Goal: Task Accomplishment & Management: Manage account settings

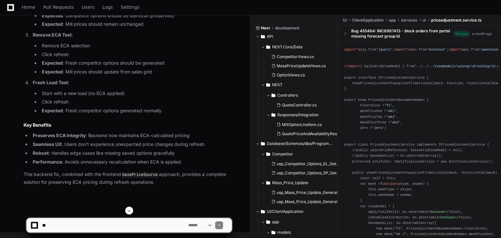
scroll to position [7814, 0]
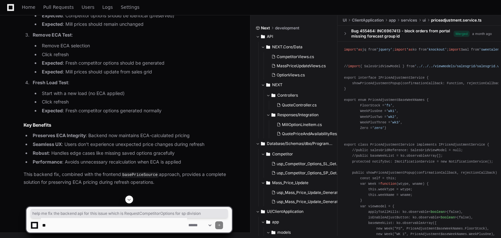
drag, startPoint x: 23, startPoint y: 47, endPoint x: 227, endPoint y: 47, distance: 203.8
copy p "help me fix the backend api for this issue which is RequestCompetitorOptions fo…"
click at [80, 224] on textarea at bounding box center [114, 226] width 146 height 14
paste textarea "**********"
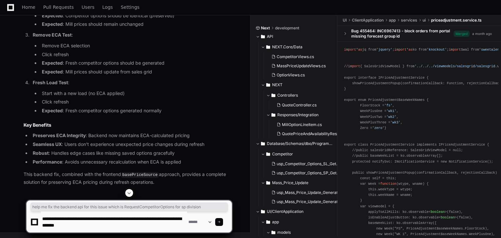
click at [115, 220] on textarea at bounding box center [114, 222] width 146 height 21
click at [82, 227] on textarea at bounding box center [114, 222] width 146 height 21
type textarea "**********"
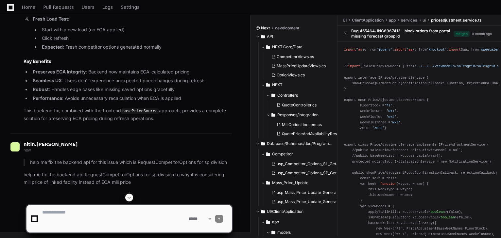
scroll to position [0, 0]
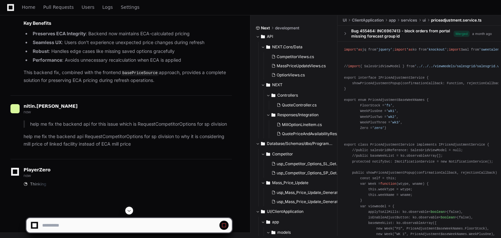
click at [128, 211] on span at bounding box center [129, 210] width 5 height 5
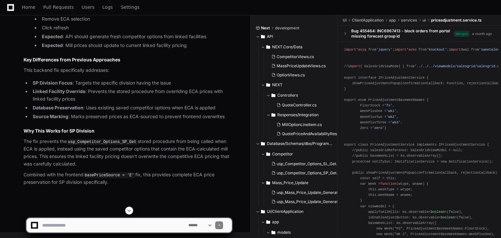
scroll to position [9487, 0]
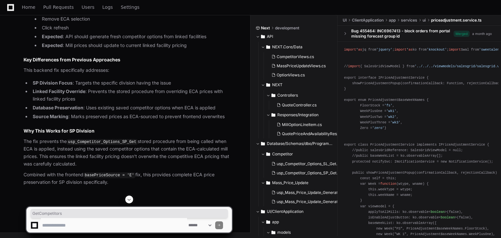
copy div "GetCompetitors"
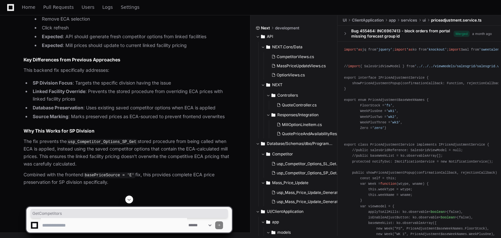
scroll to position [9412, 0]
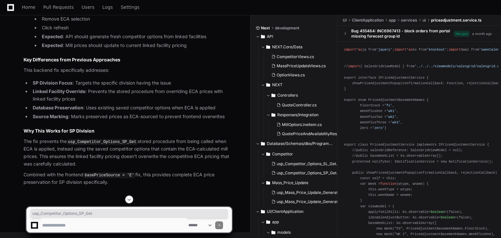
drag, startPoint x: 125, startPoint y: 49, endPoint x: 112, endPoint y: 53, distance: 13.9
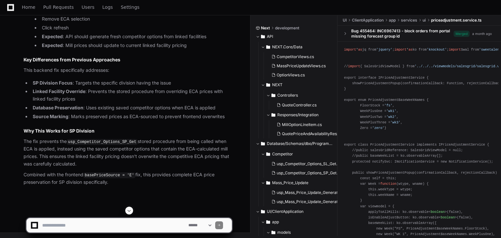
scroll to position [9380, 0]
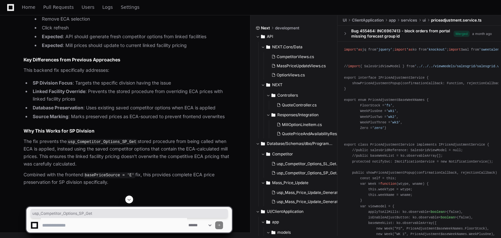
copy code "usp_Competitor_Options_SP_Get"
click at [122, 227] on textarea at bounding box center [114, 226] width 146 height 14
paste textarea "**********"
click at [97, 226] on textarea at bounding box center [114, 226] width 146 height 14
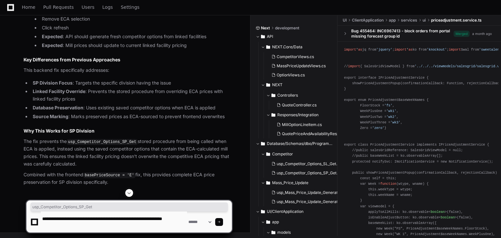
type textarea "**********"
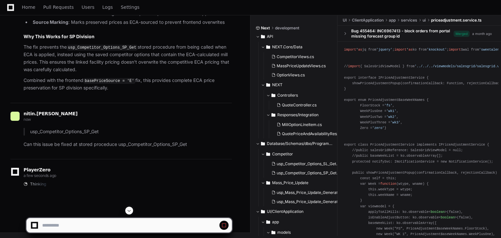
click at [129, 211] on span at bounding box center [129, 210] width 5 height 5
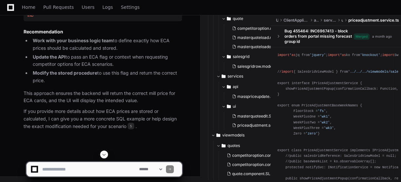
scroll to position [11979, 0]
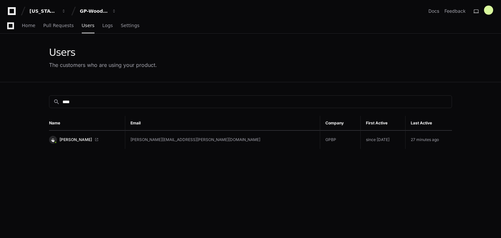
scroll to position [52, 0]
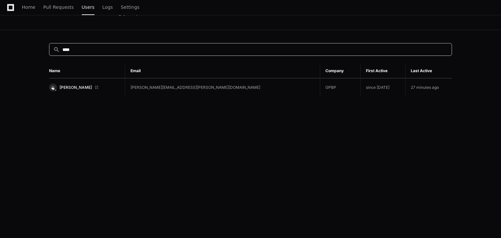
click at [76, 49] on input "****" at bounding box center [254, 49] width 385 height 7
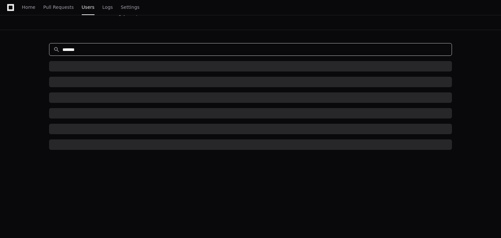
type input "******"
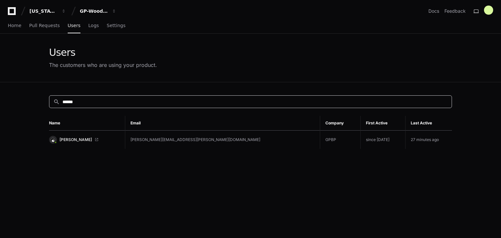
scroll to position [0, 0]
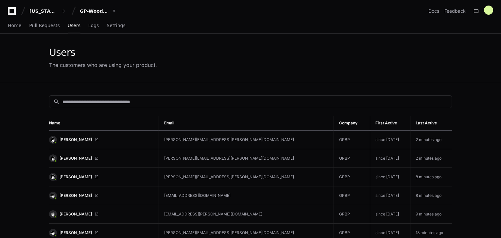
click at [90, 102] on input at bounding box center [254, 102] width 385 height 7
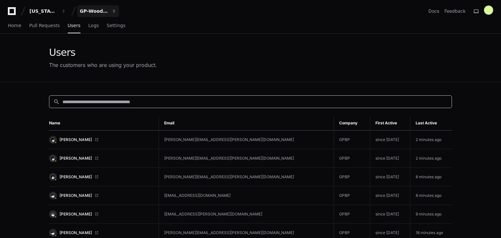
click at [58, 11] on div "GP-WoodDuck 2.0" at bounding box center [43, 11] width 28 height 7
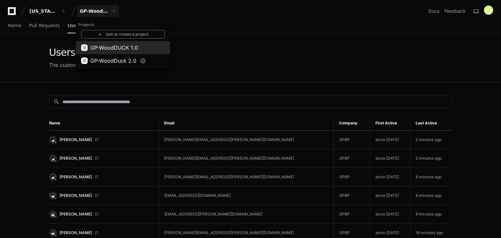
click at [117, 49] on span "GP-WoodDUCK 1.0" at bounding box center [114, 48] width 48 height 8
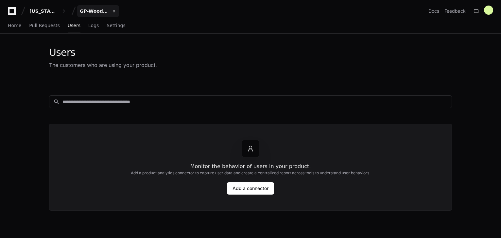
click at [58, 11] on div "GP-WoodDUCK 1.0" at bounding box center [43, 11] width 28 height 7
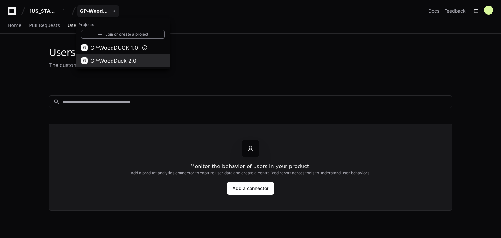
click at [111, 60] on span "GP-WoodDuck 2.0" at bounding box center [113, 61] width 46 height 8
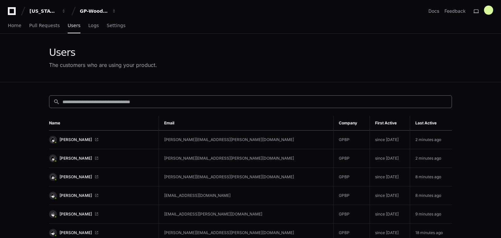
click at [112, 99] on input at bounding box center [254, 102] width 385 height 7
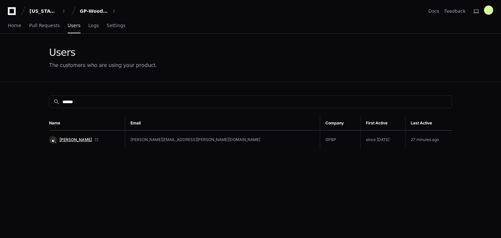
click at [72, 138] on span "[PERSON_NAME]" at bounding box center [76, 139] width 32 height 5
click at [85, 97] on div "search ******" at bounding box center [250, 102] width 403 height 13
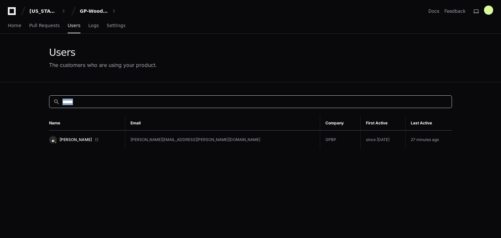
click at [85, 97] on div "search ******" at bounding box center [250, 102] width 403 height 13
click at [82, 101] on input "******" at bounding box center [254, 102] width 385 height 7
type input "*"
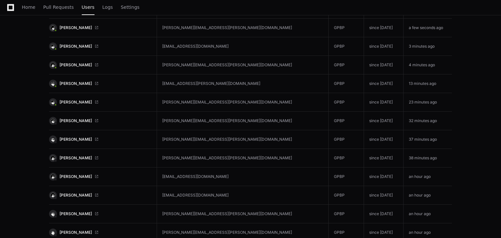
scroll to position [79, 0]
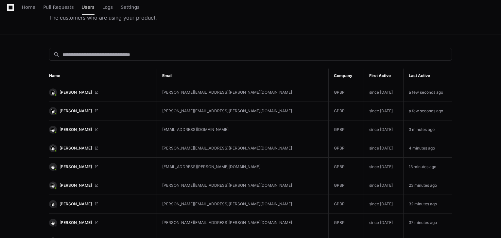
scroll to position [0, 0]
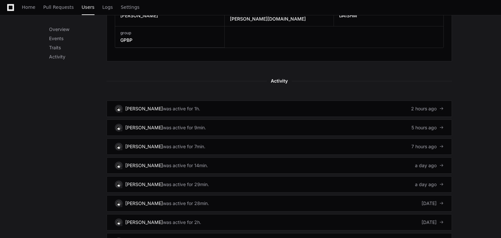
scroll to position [419, 0]
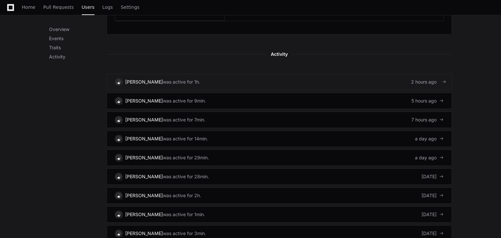
click at [187, 79] on div "was active for 1h." at bounding box center [181, 82] width 37 height 7
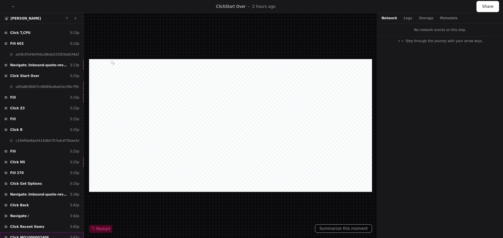
scroll to position [776, 0]
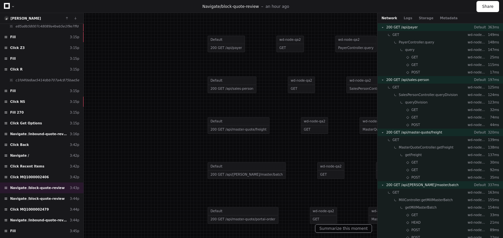
scroll to position [907, 0]
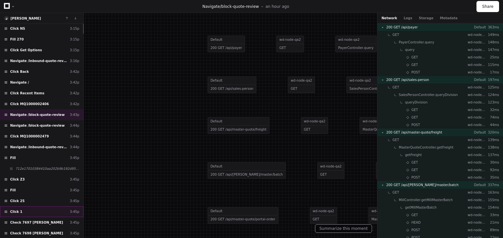
click at [31, 207] on div "Click 1 3:45p" at bounding box center [41, 212] width 83 height 11
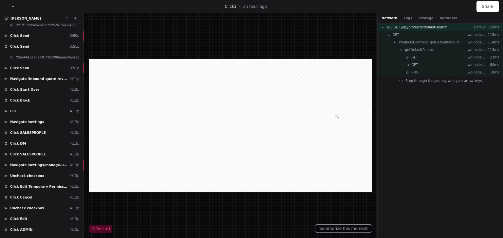
scroll to position [1917, 0]
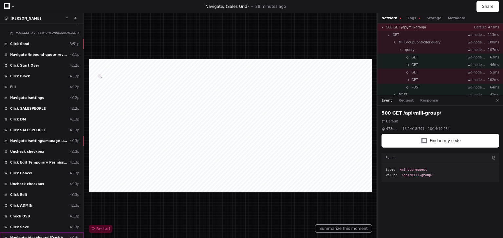
click at [26, 236] on span "Navigate /dashboard (Dashboard)" at bounding box center [38, 238] width 57 height 5
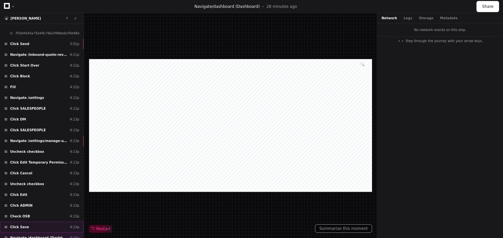
click at [21, 225] on span "Click Save" at bounding box center [19, 227] width 19 height 5
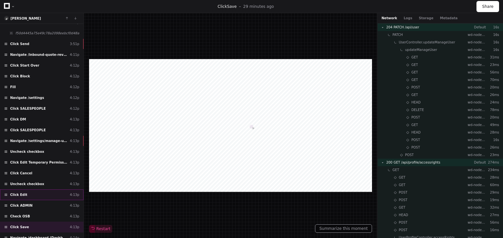
click at [22, 193] on span "Click Edit" at bounding box center [18, 195] width 17 height 5
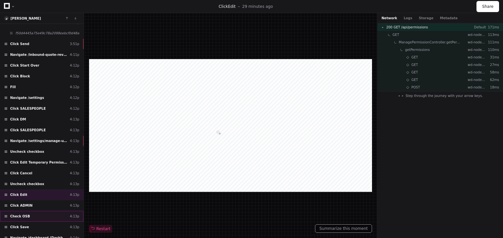
click at [27, 211] on div "Check OSB 4:13p" at bounding box center [41, 216] width 83 height 11
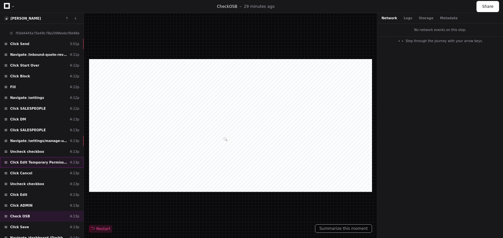
click at [26, 160] on span "Click Edit Temporary Permission Set" at bounding box center [38, 162] width 57 height 5
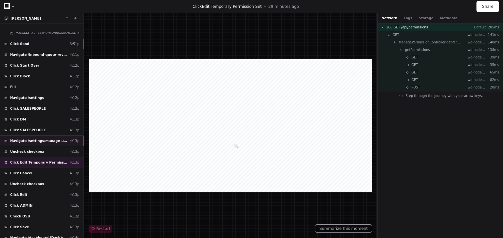
click at [26, 139] on span "Navigate /settings/manage-users (MANAGE USERS)" at bounding box center [38, 141] width 57 height 5
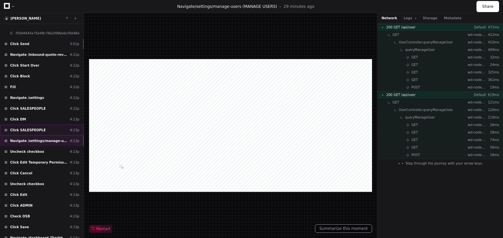
click at [29, 128] on span "Click SALESPEOPLE" at bounding box center [28, 130] width 36 height 5
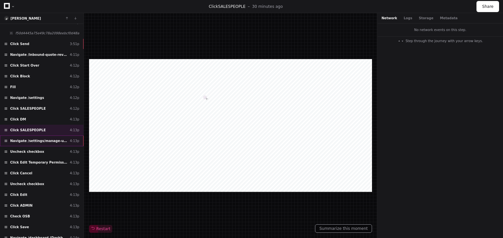
click at [26, 139] on span "Navigate /settings/manage-users (MANAGE USERS)" at bounding box center [38, 141] width 57 height 5
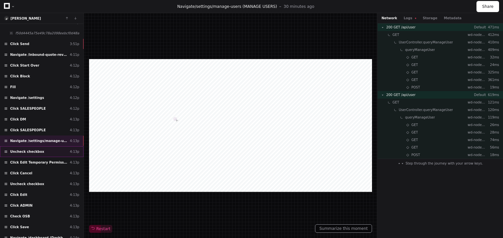
click at [21, 150] on span "Uncheck checkbox" at bounding box center [27, 152] width 34 height 5
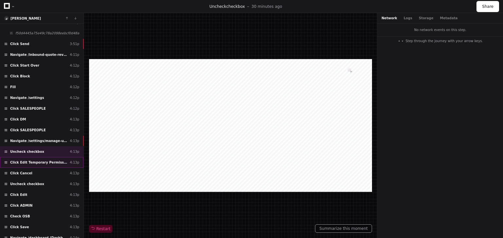
click at [33, 160] on span "Click Edit Temporary Permission Set" at bounding box center [38, 162] width 57 height 5
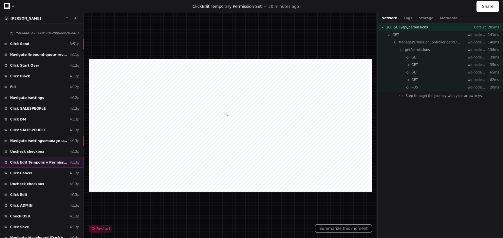
click at [26, 160] on span "Click Edit Temporary Permission Set" at bounding box center [38, 162] width 57 height 5
click at [25, 147] on div "Uncheck checkbox 4:13p" at bounding box center [41, 152] width 83 height 11
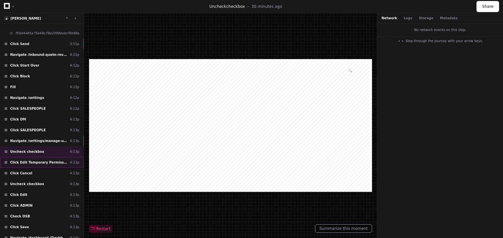
click at [28, 160] on span "Click Edit Temporary Permission Set" at bounding box center [38, 162] width 57 height 5
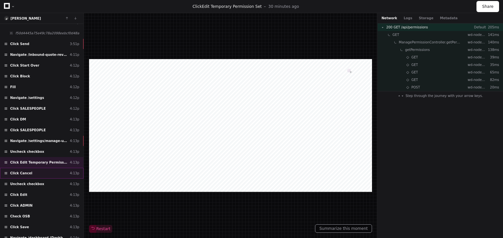
click at [22, 171] on span "Click Cancel" at bounding box center [21, 173] width 22 height 5
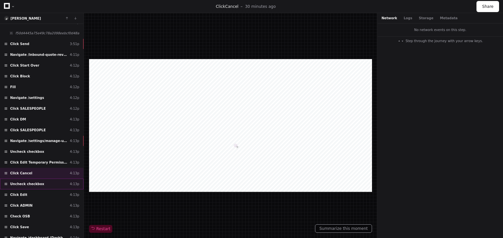
click at [22, 182] on span "Uncheck checkbox" at bounding box center [27, 184] width 34 height 5
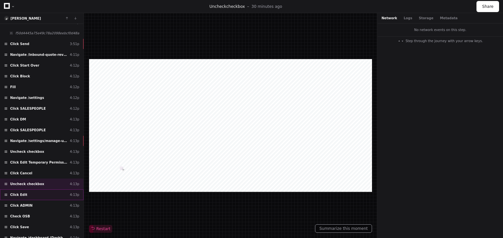
click at [19, 193] on span "Click Edit" at bounding box center [18, 195] width 17 height 5
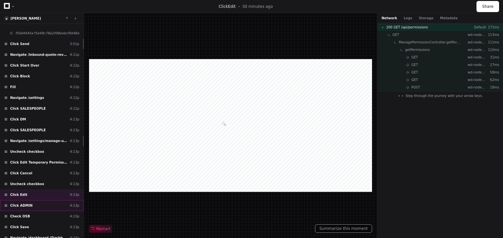
click at [14, 203] on span "Click ADMIN" at bounding box center [21, 205] width 22 height 5
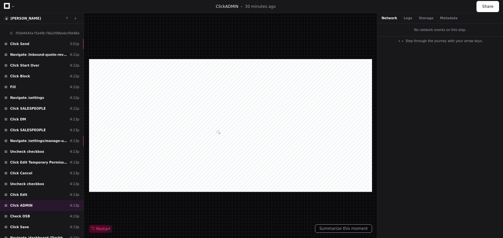
click at [247, 168] on div at bounding box center [230, 125] width 283 height 133
click at [17, 214] on span "Check OSB" at bounding box center [20, 216] width 20 height 5
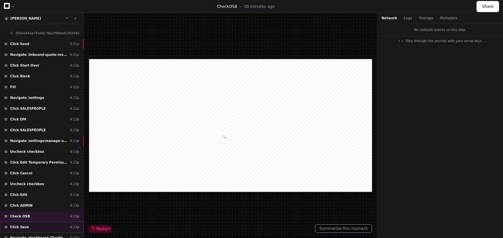
click at [23, 225] on span "Click Save" at bounding box center [19, 227] width 19 height 5
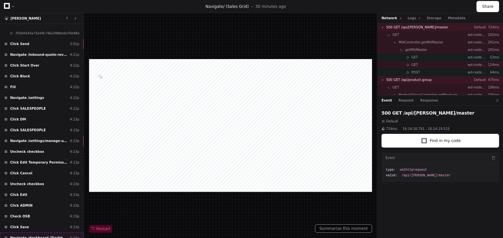
click at [34, 236] on span "Navigate /dashboard (Dashboard)" at bounding box center [38, 238] width 57 height 5
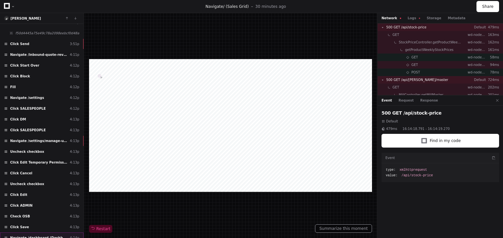
click at [30, 236] on span "Navigate /dashboard (Dashboard)" at bounding box center [38, 238] width 57 height 5
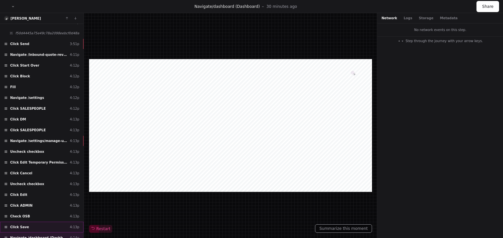
click at [20, 225] on span "Click Save" at bounding box center [19, 227] width 19 height 5
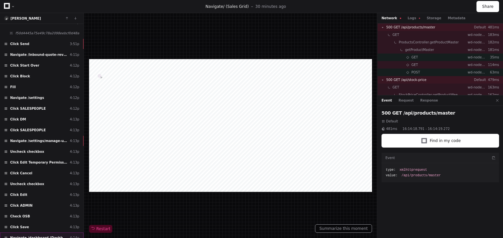
click at [56, 236] on span "Navigate /dashboard (Dashboard)" at bounding box center [38, 238] width 57 height 5
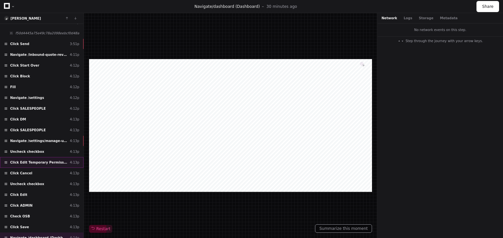
click at [34, 160] on span "Click Edit Temporary Permission Set" at bounding box center [38, 162] width 57 height 5
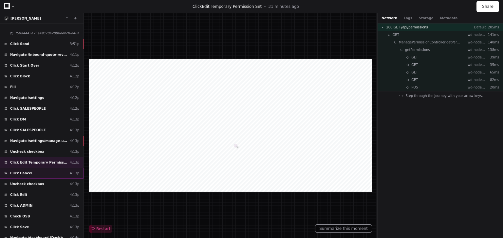
click at [22, 171] on span "Click Cancel" at bounding box center [21, 173] width 22 height 5
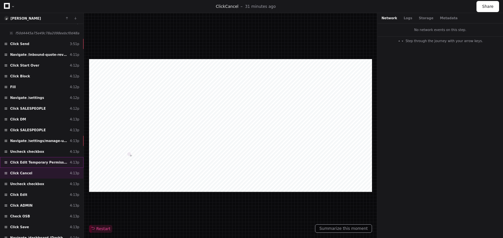
click at [32, 160] on span "Click Edit Temporary Permission Set" at bounding box center [38, 162] width 57 height 5
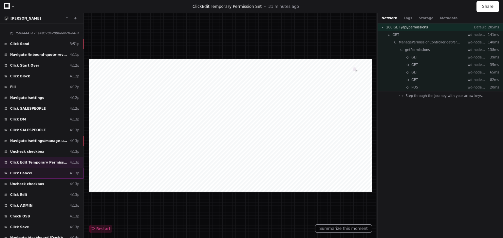
click at [29, 168] on div "Click Cancel 4:13p" at bounding box center [41, 173] width 83 height 11
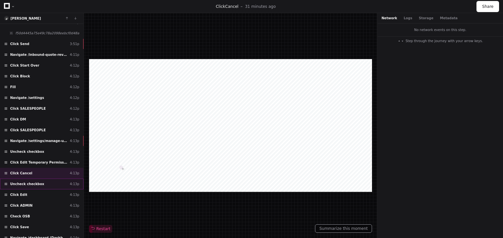
click at [19, 182] on span "Uncheck checkbox" at bounding box center [27, 184] width 34 height 5
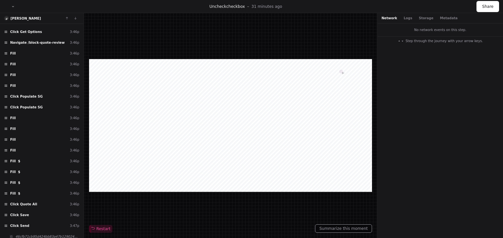
scroll to position [1028, 0]
